Goal: Check status: Check status

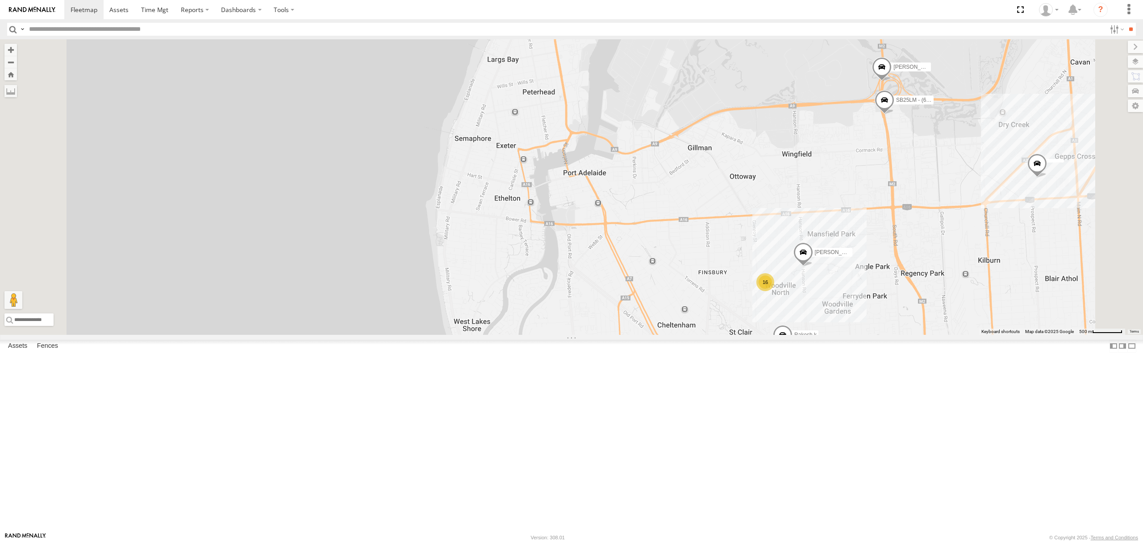
click at [0, 0] on div "SB25LM - (6P HINO) R6 All Assets" at bounding box center [0, 0] width 0 height 0
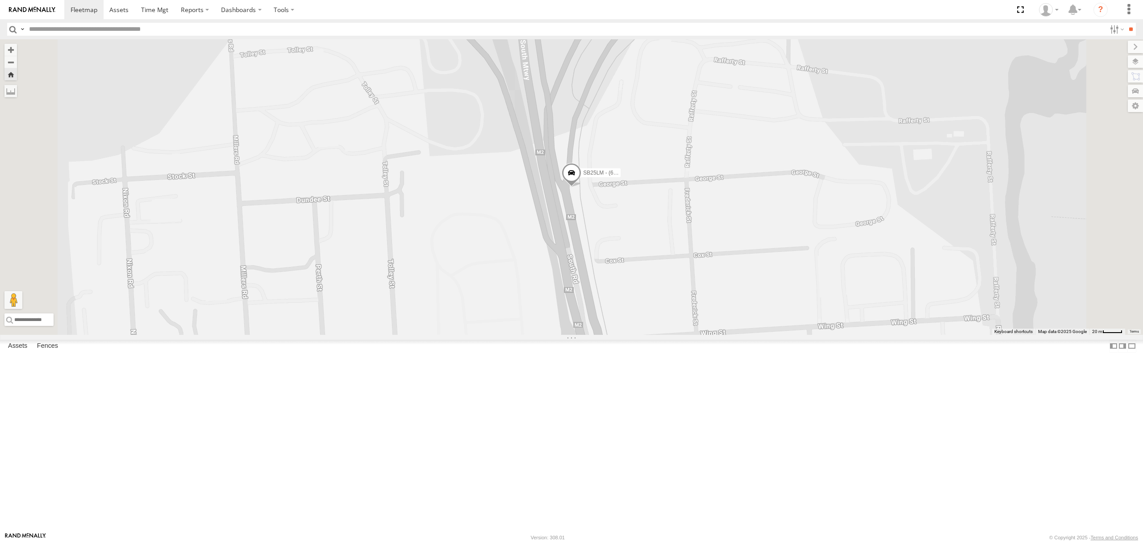
click at [581, 187] on span at bounding box center [572, 175] width 20 height 24
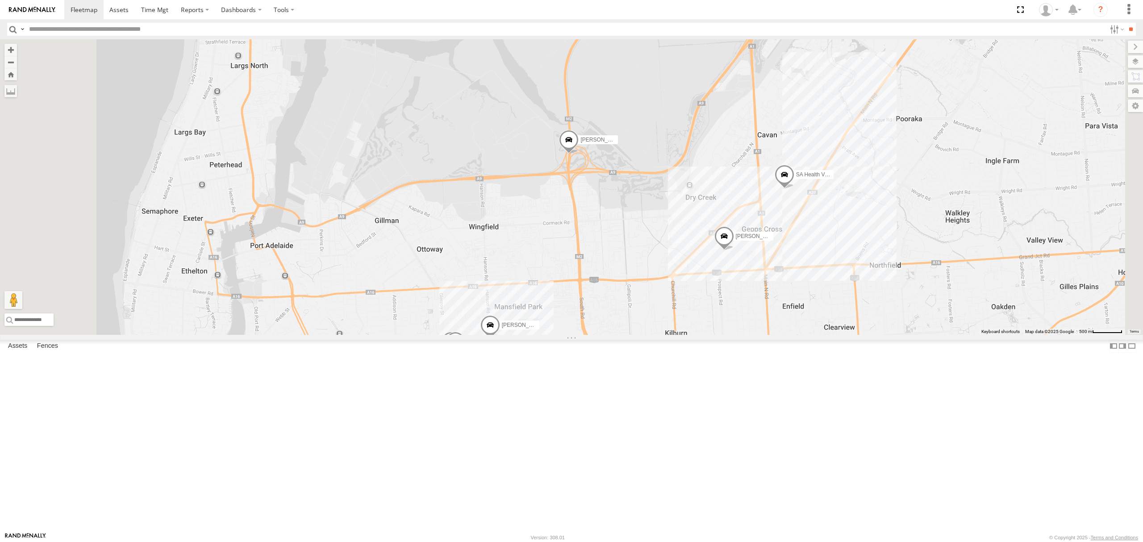
click at [0, 0] on div "All Assets" at bounding box center [0, 0] width 0 height 0
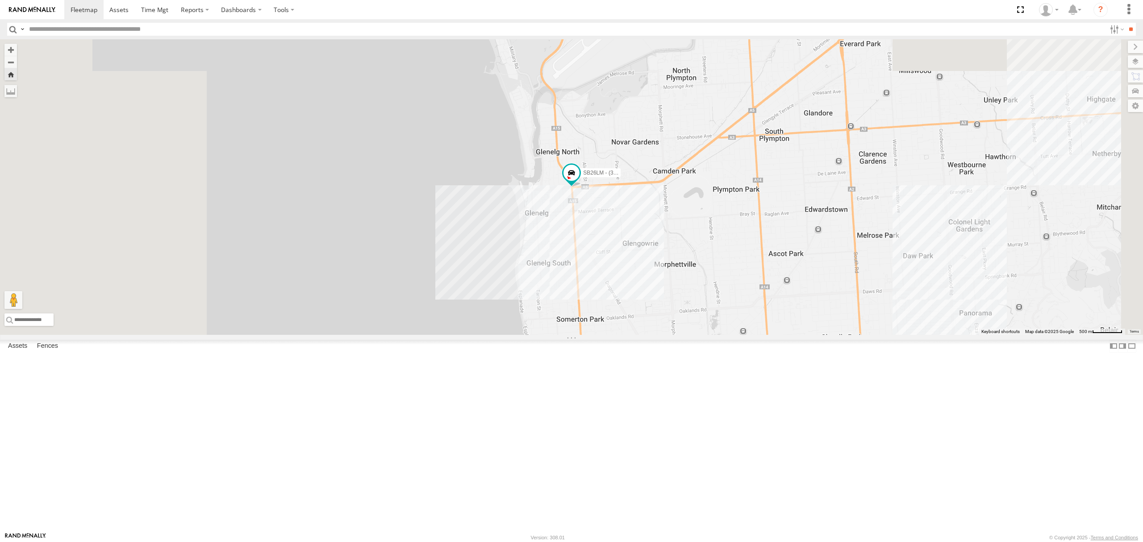
click at [0, 0] on div "S254CLT - Brian Corkhill All Assets" at bounding box center [0, 0] width 0 height 0
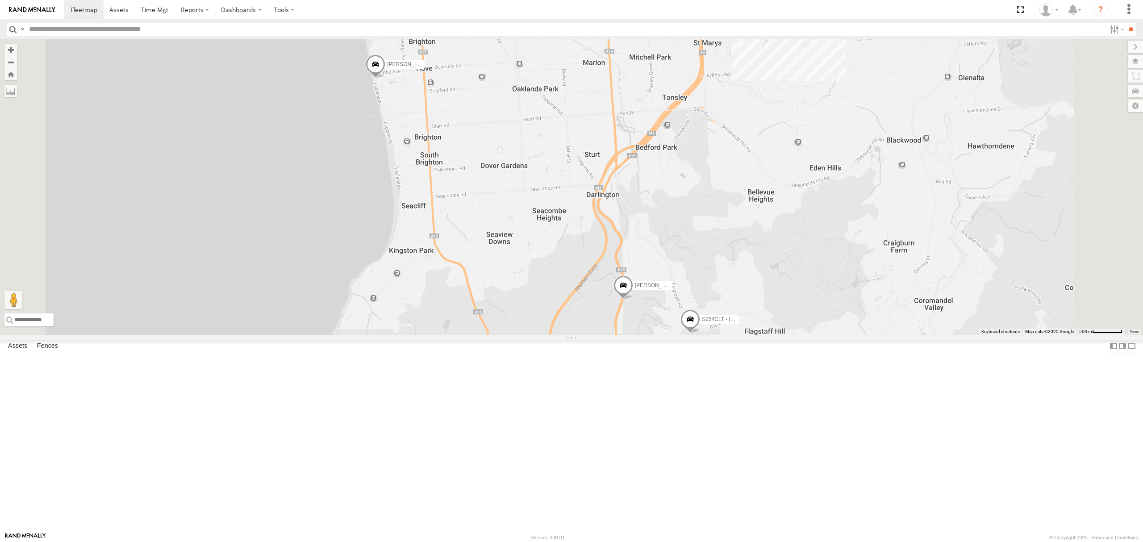
click at [0, 0] on div "All Assets" at bounding box center [0, 0] width 0 height 0
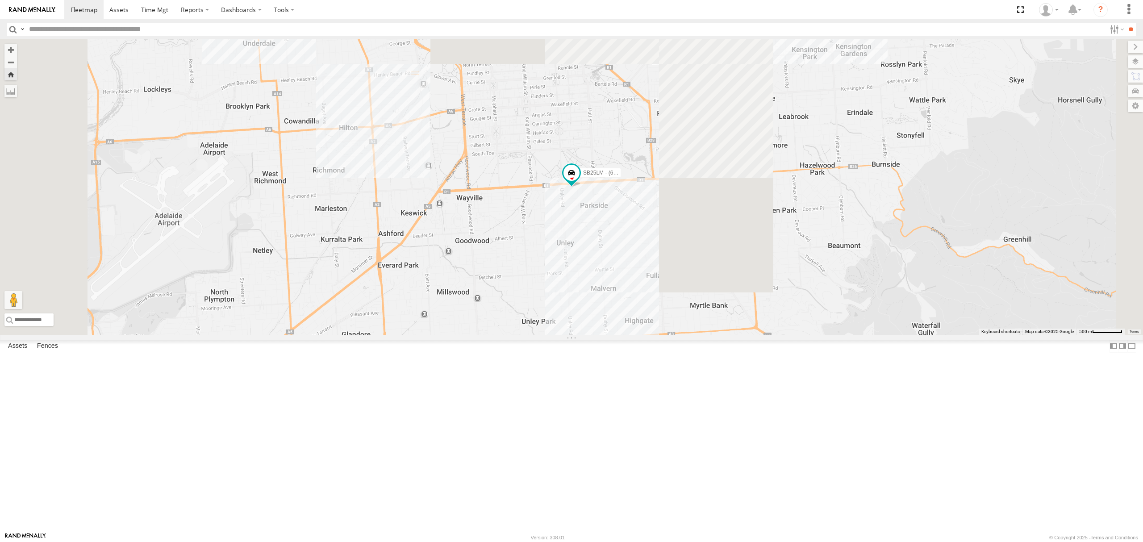
click at [0, 0] on div "3.8" at bounding box center [0, 0] width 0 height 0
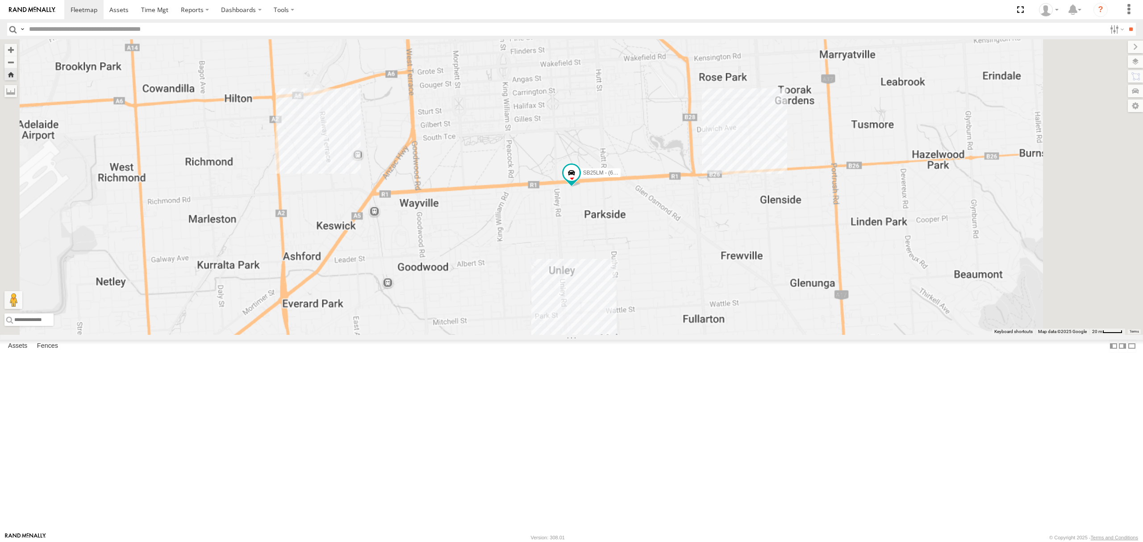
click at [0, 0] on div "S254CLT - Brian Corkhill All Assets" at bounding box center [0, 0] width 0 height 0
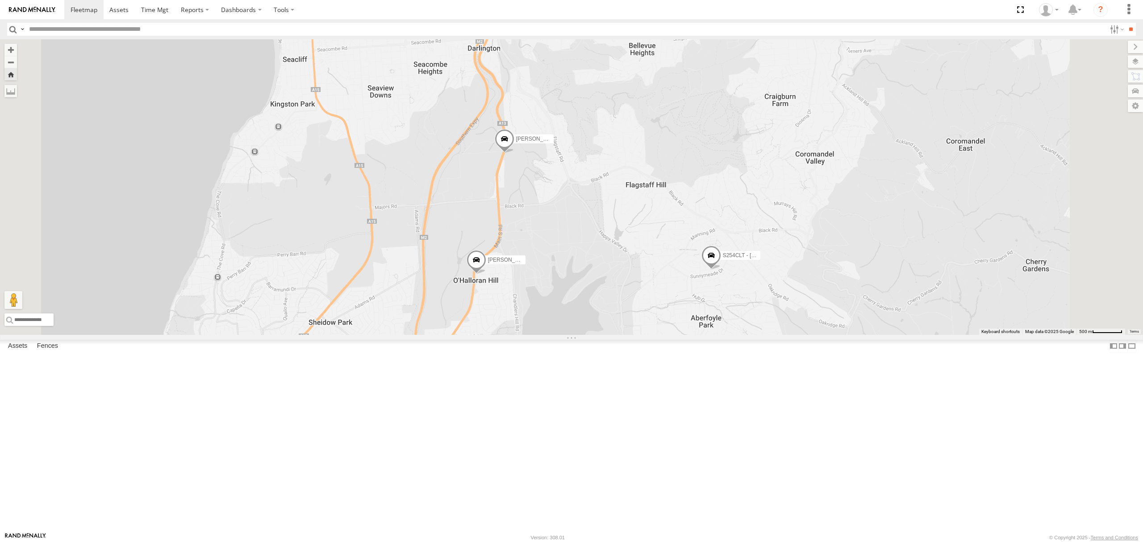
click at [0, 0] on div "All Assets" at bounding box center [0, 0] width 0 height 0
